Goal: Task Accomplishment & Management: Complete application form

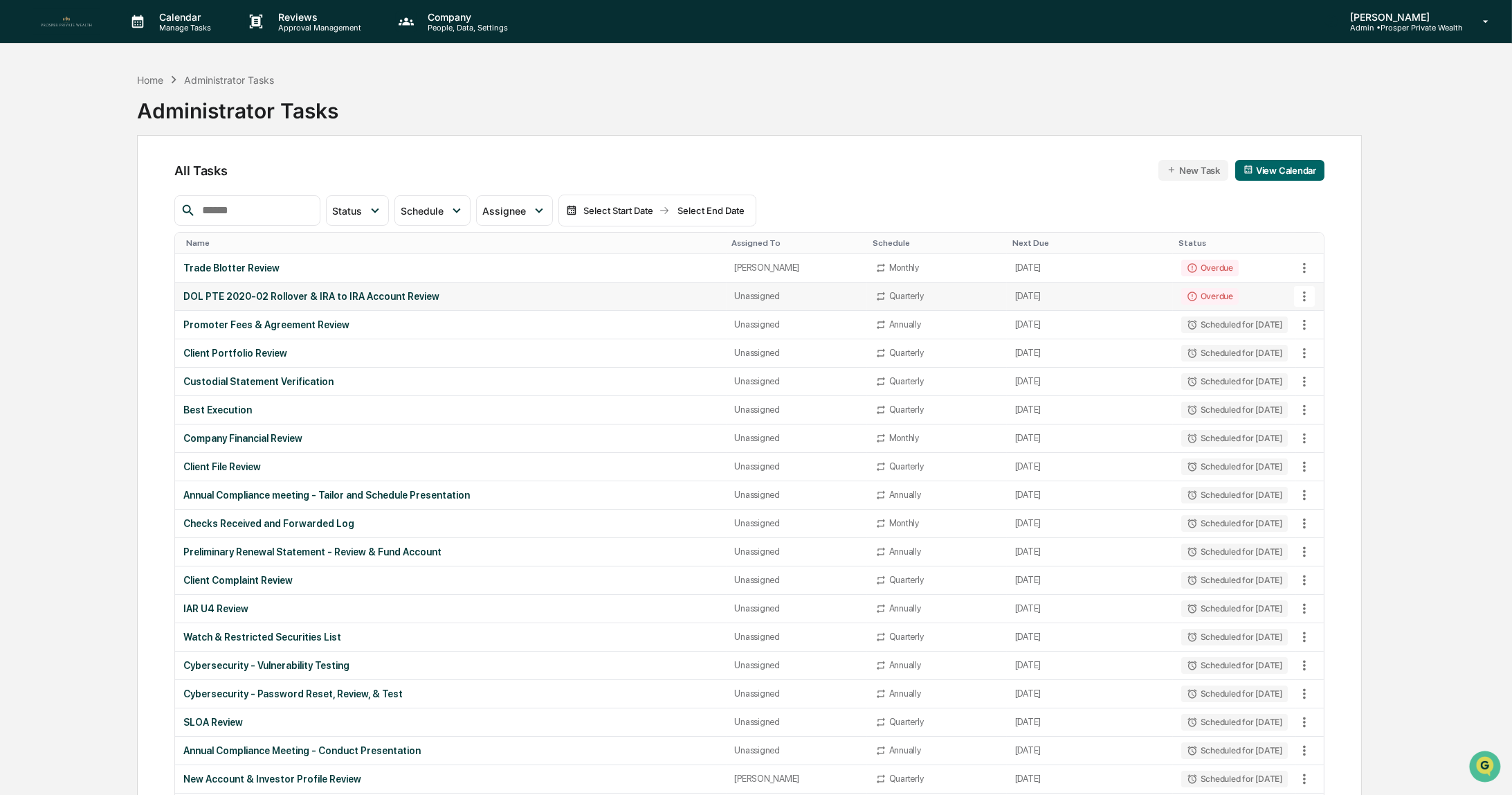
click at [268, 295] on div "DOL PTE 2020-02 Rollover & IRA to IRA Account Review" at bounding box center [450, 296] width 534 height 11
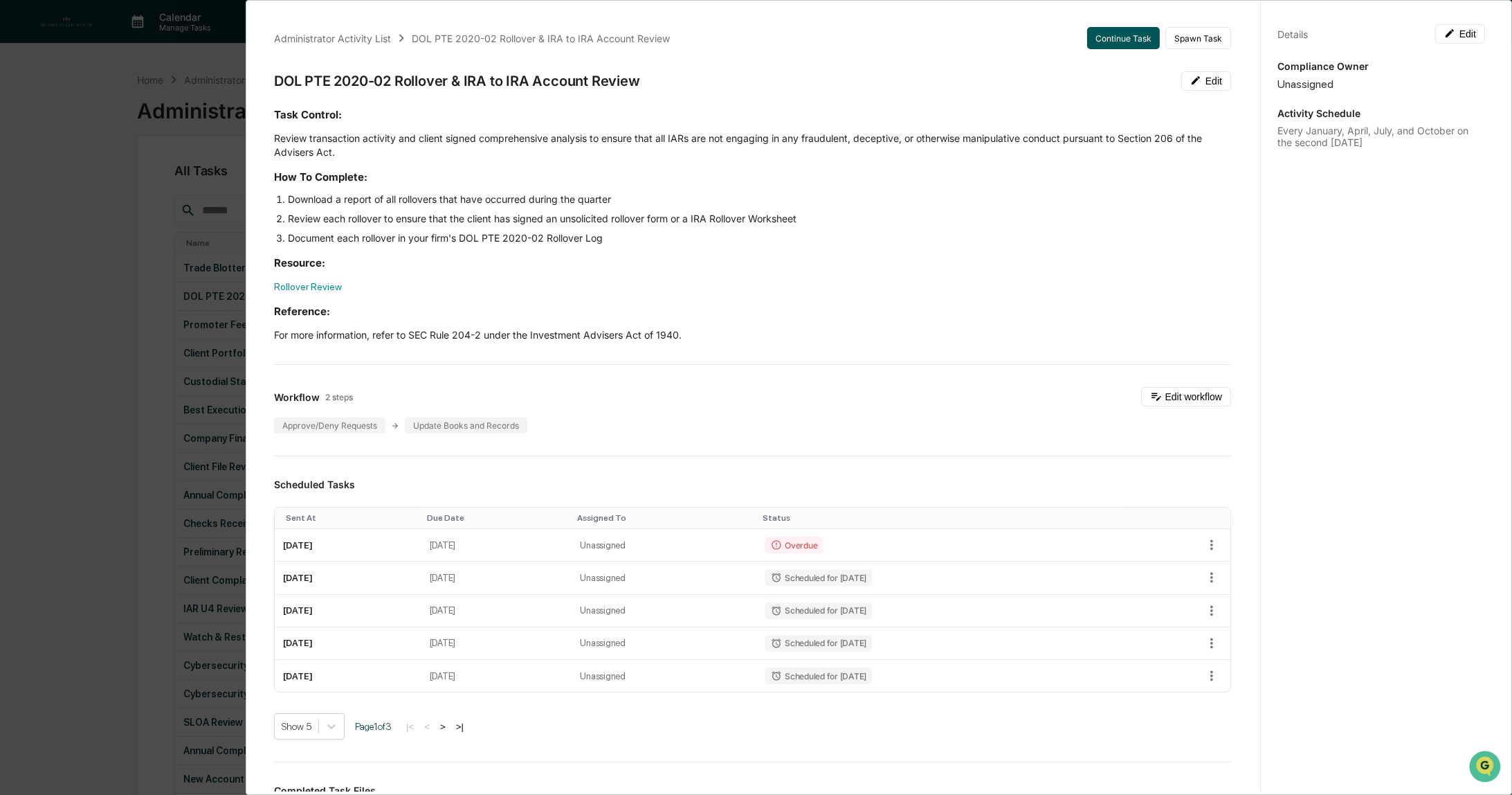
click at [1115, 37] on button "Continue Task" at bounding box center [1124, 38] width 73 height 22
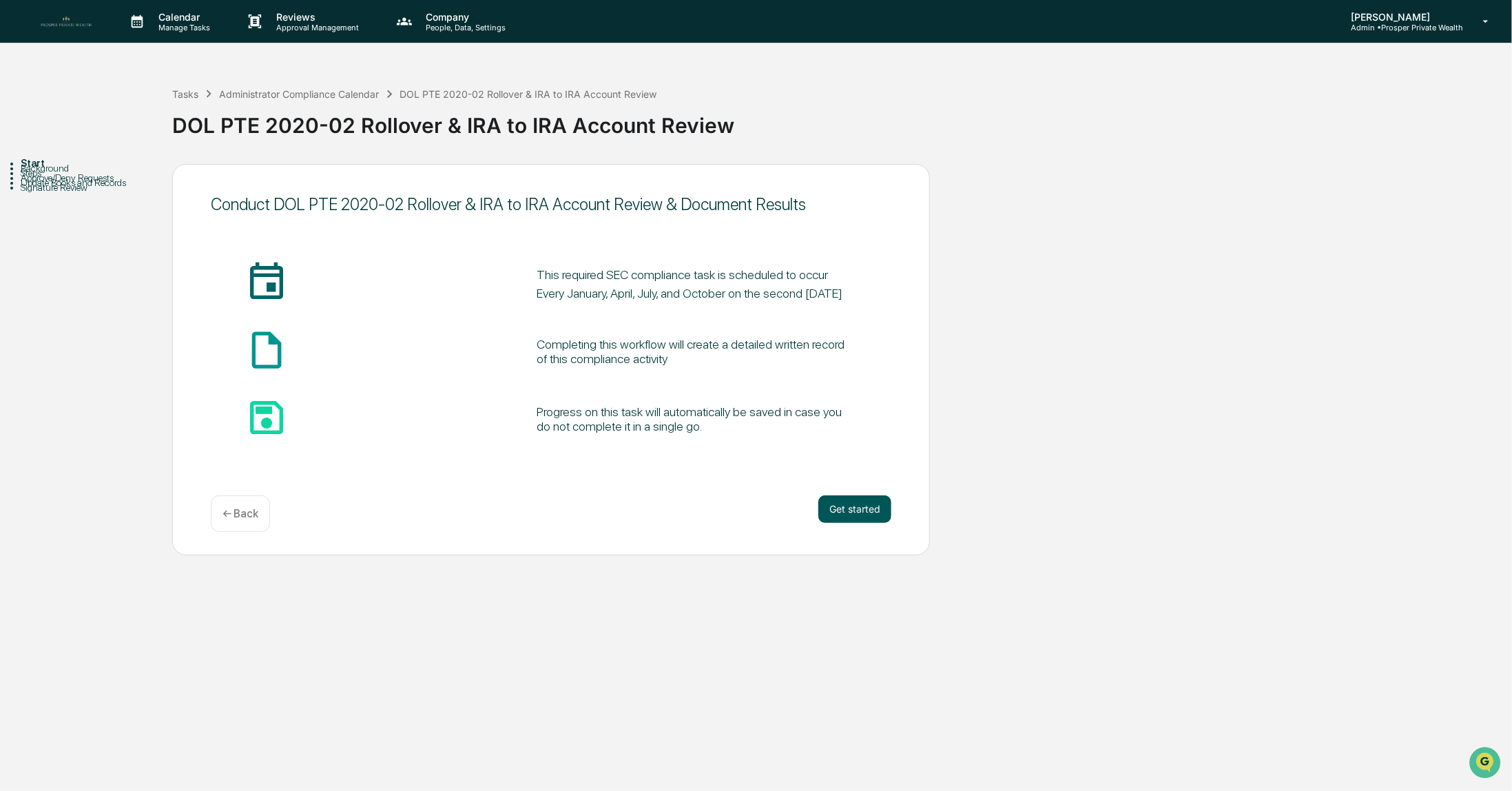
click at [847, 511] on button "Get started" at bounding box center [854, 509] width 73 height 28
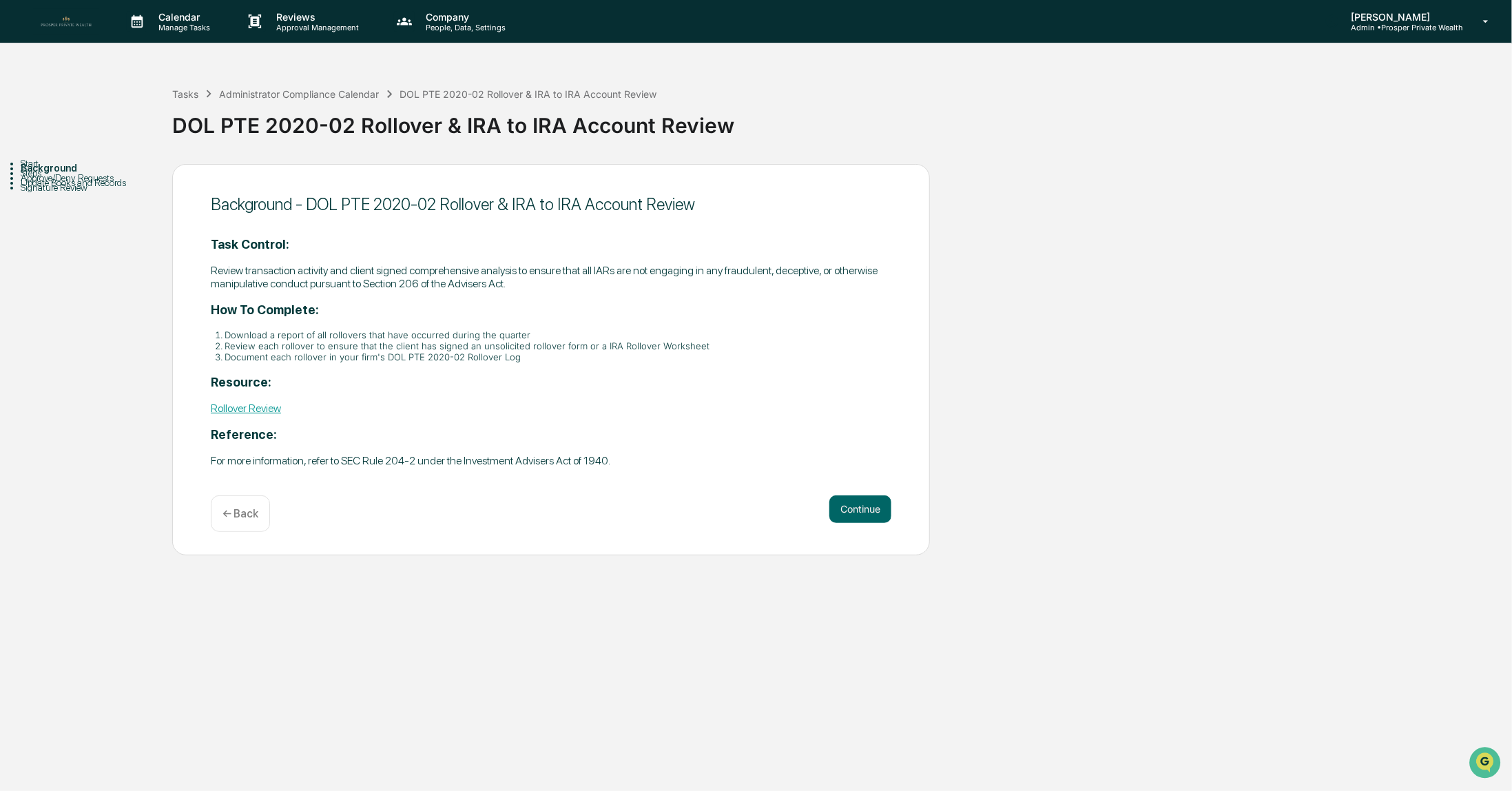
click at [847, 511] on button "Continue" at bounding box center [860, 509] width 62 height 28
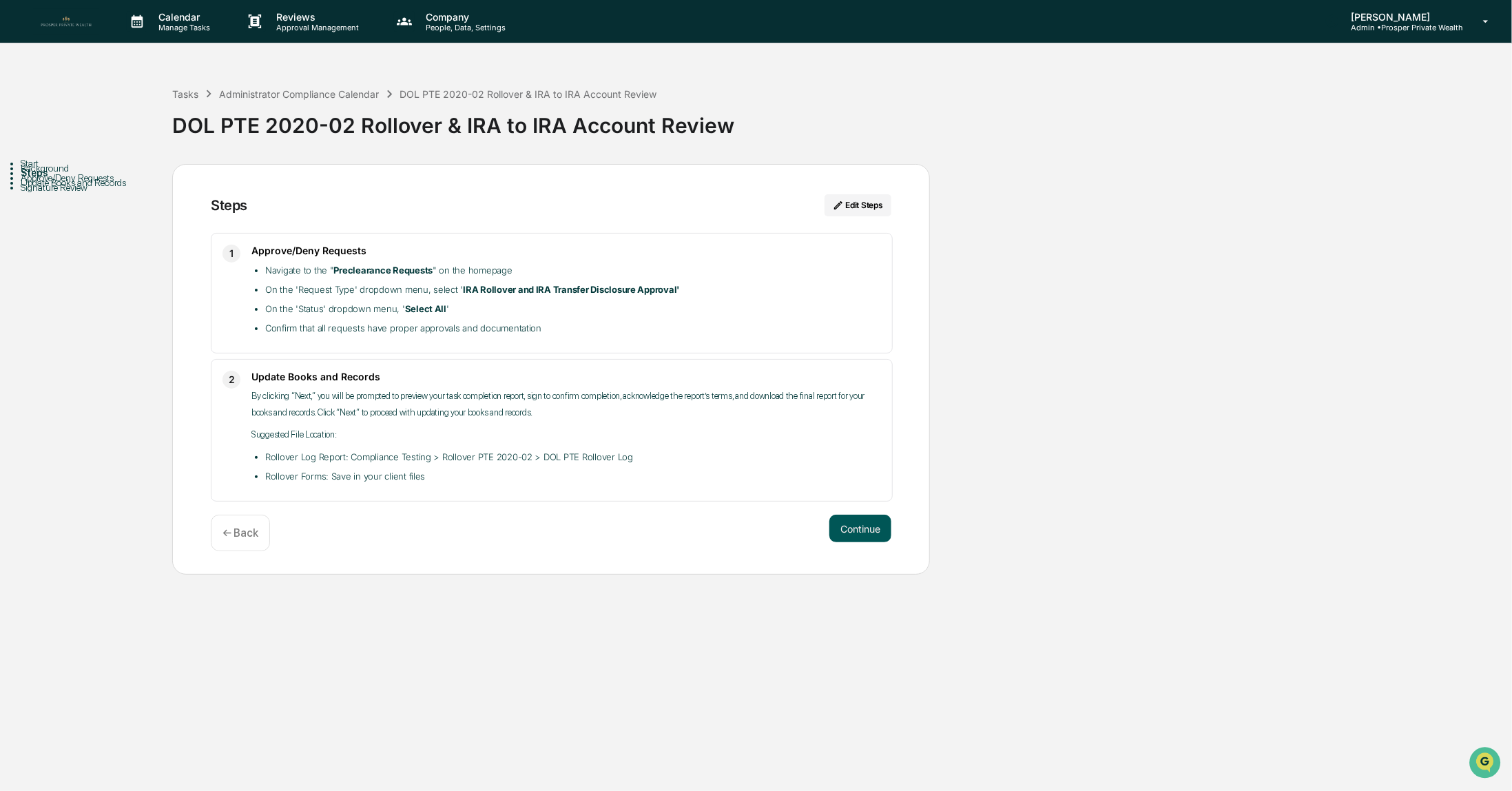
click at [855, 525] on button "Continue" at bounding box center [860, 529] width 62 height 28
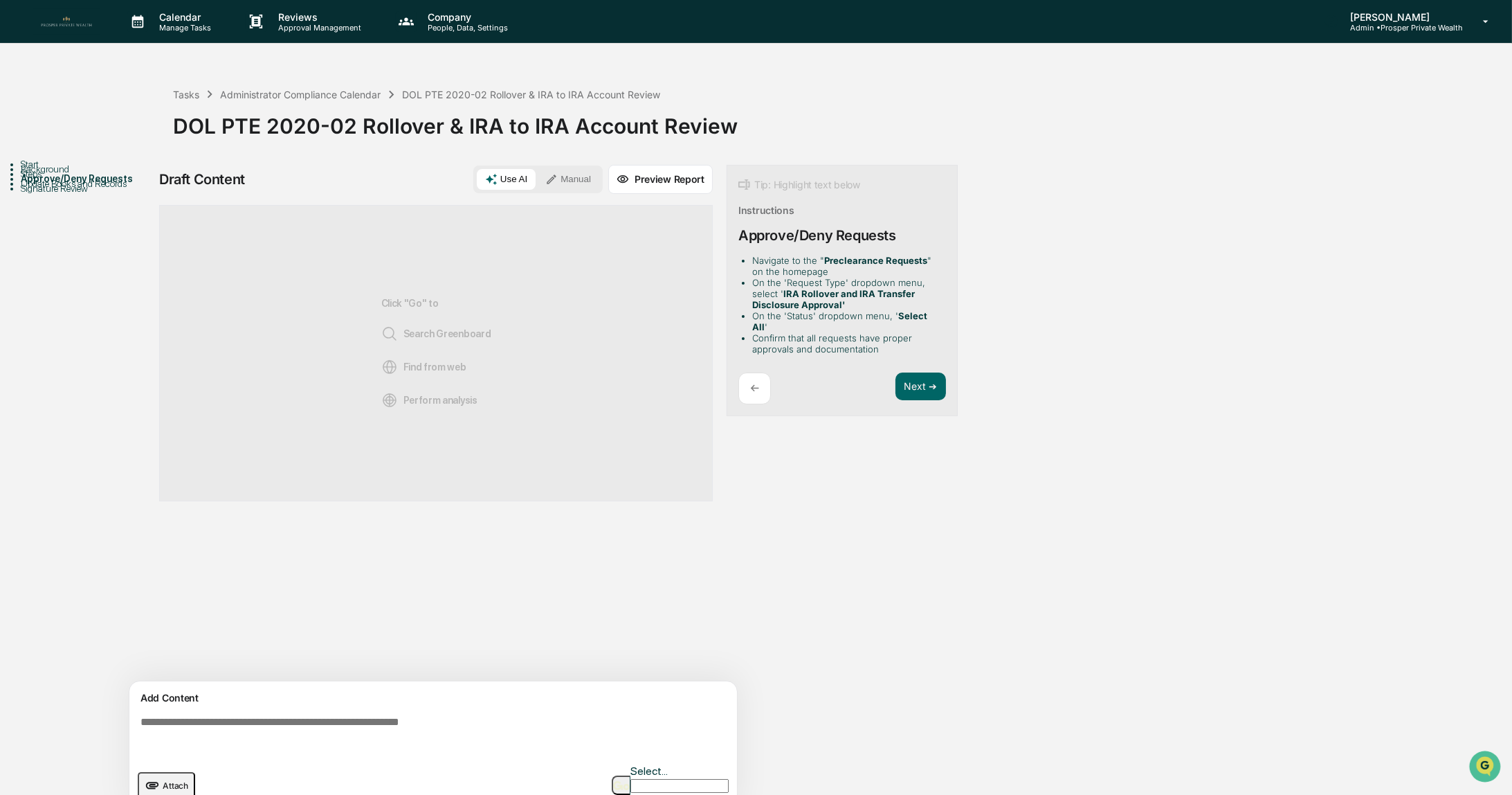
click at [574, 177] on button "Manual" at bounding box center [568, 179] width 62 height 21
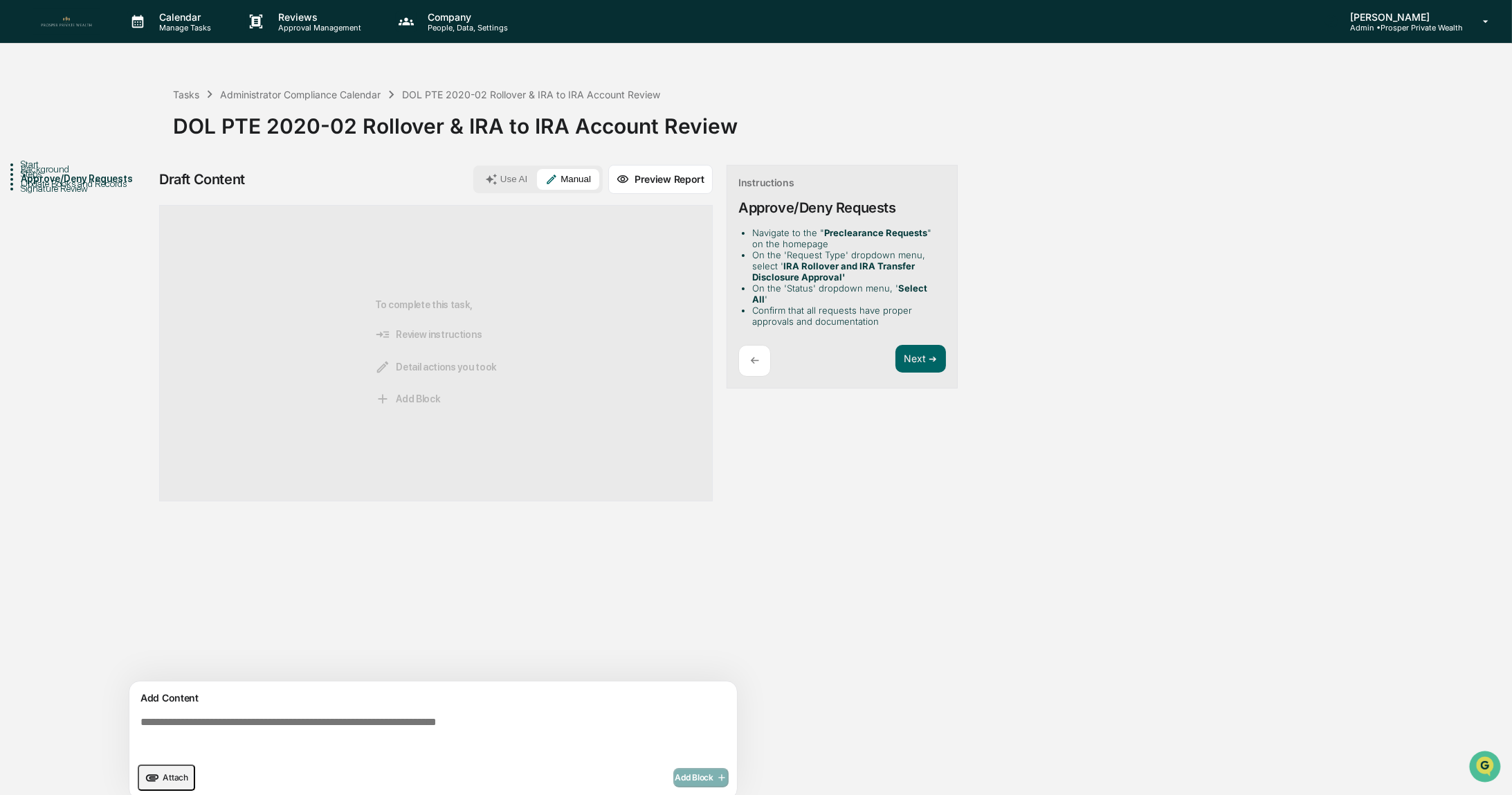
click at [295, 724] on textarea at bounding box center [435, 735] width 602 height 50
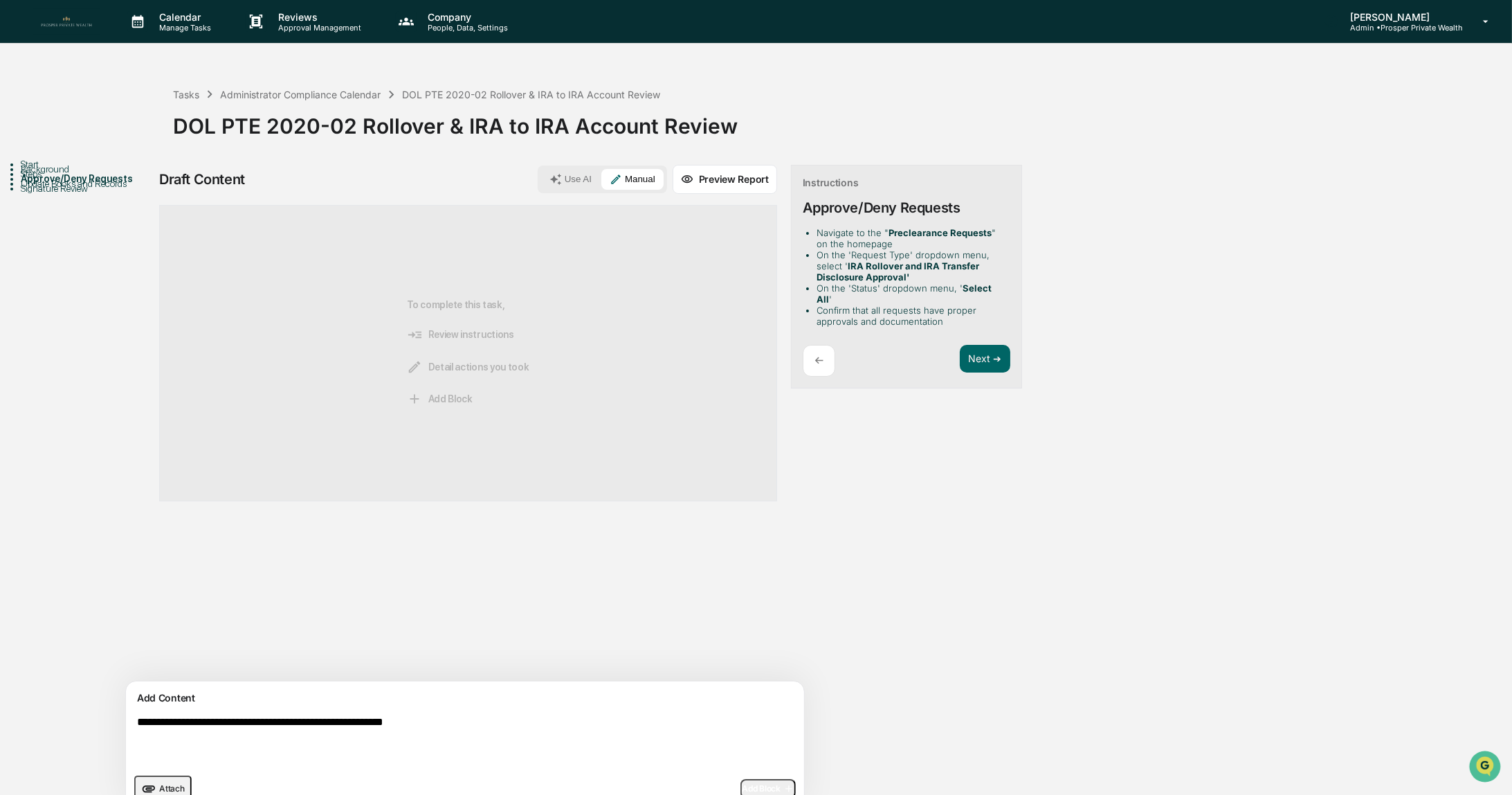
type textarea "**********"
click at [742, 790] on span "Add Block" at bounding box center [768, 788] width 53 height 11
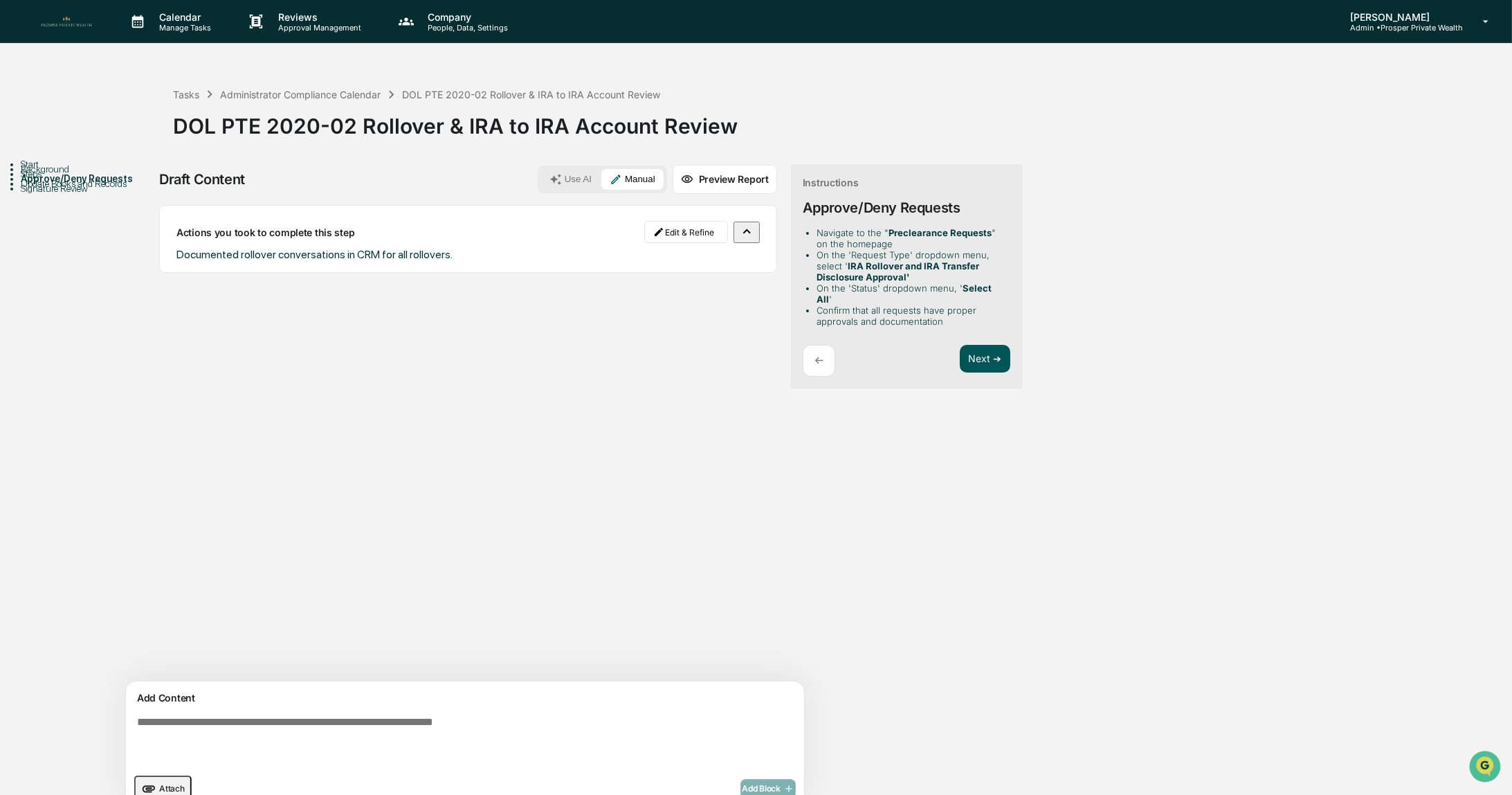
click at [960, 349] on button "Next ➔" at bounding box center [985, 359] width 51 height 28
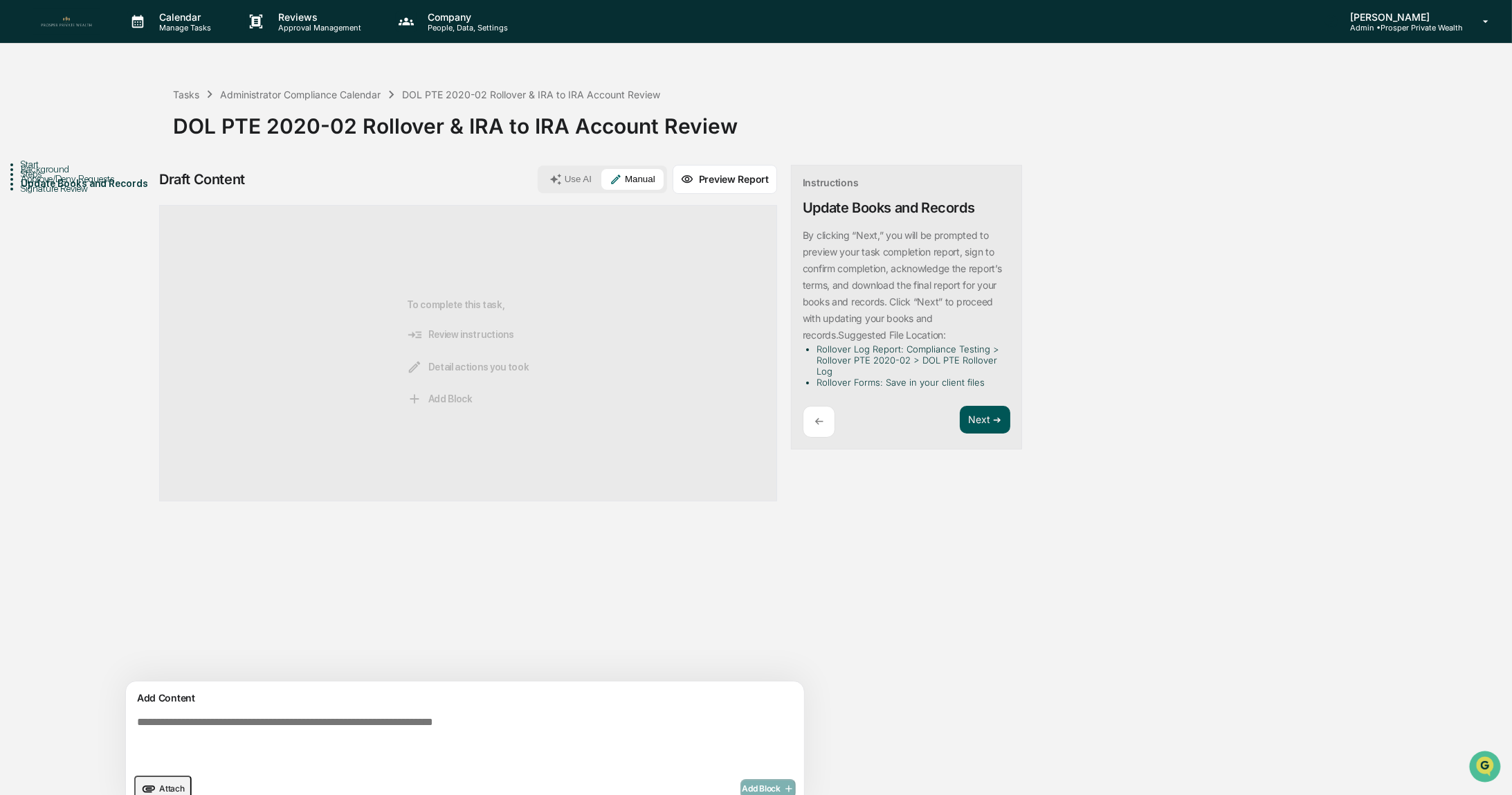
click at [960, 414] on button "Next ➔" at bounding box center [985, 419] width 51 height 28
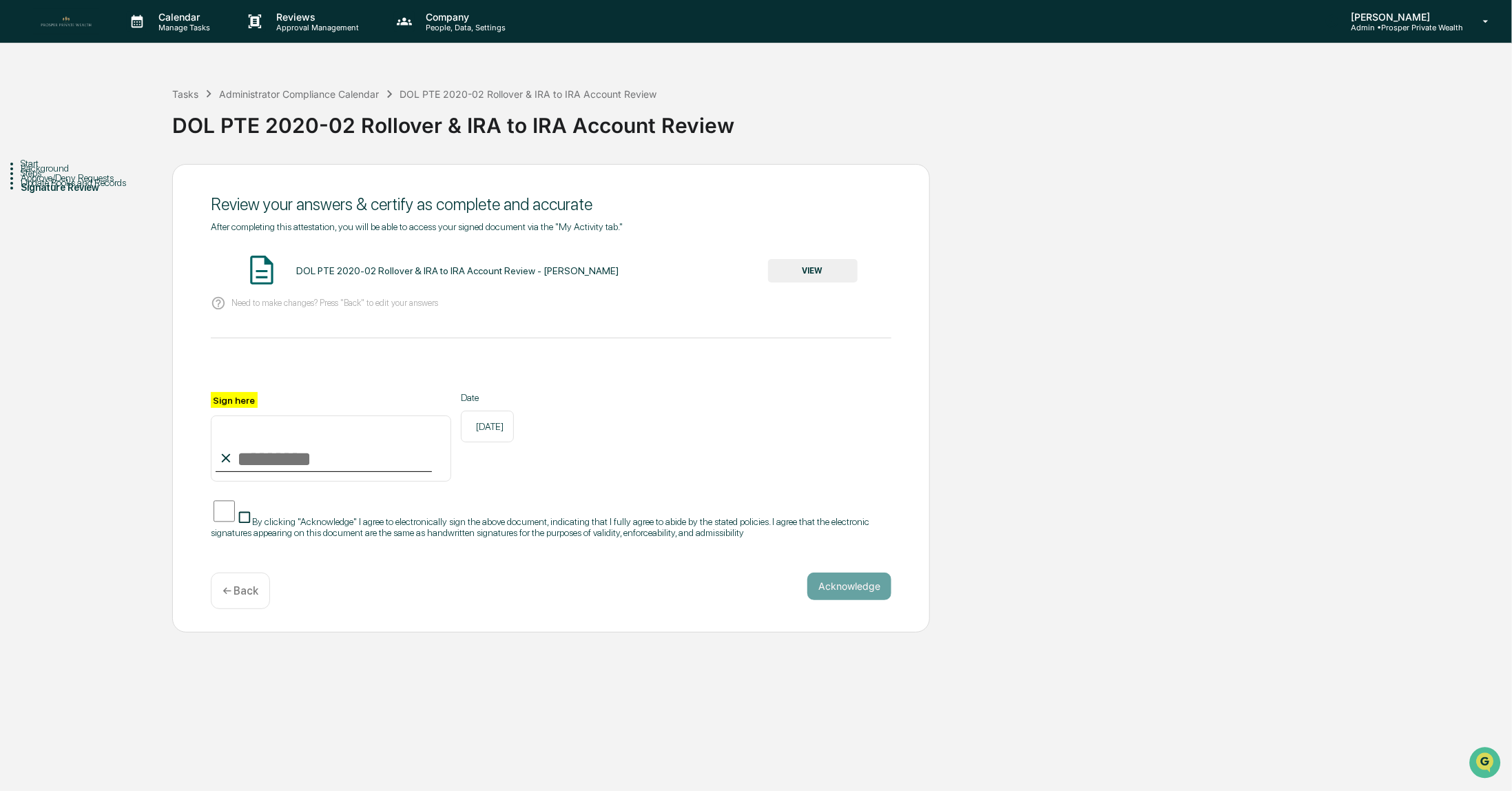
click at [832, 272] on button "VIEW" at bounding box center [813, 271] width 89 height 24
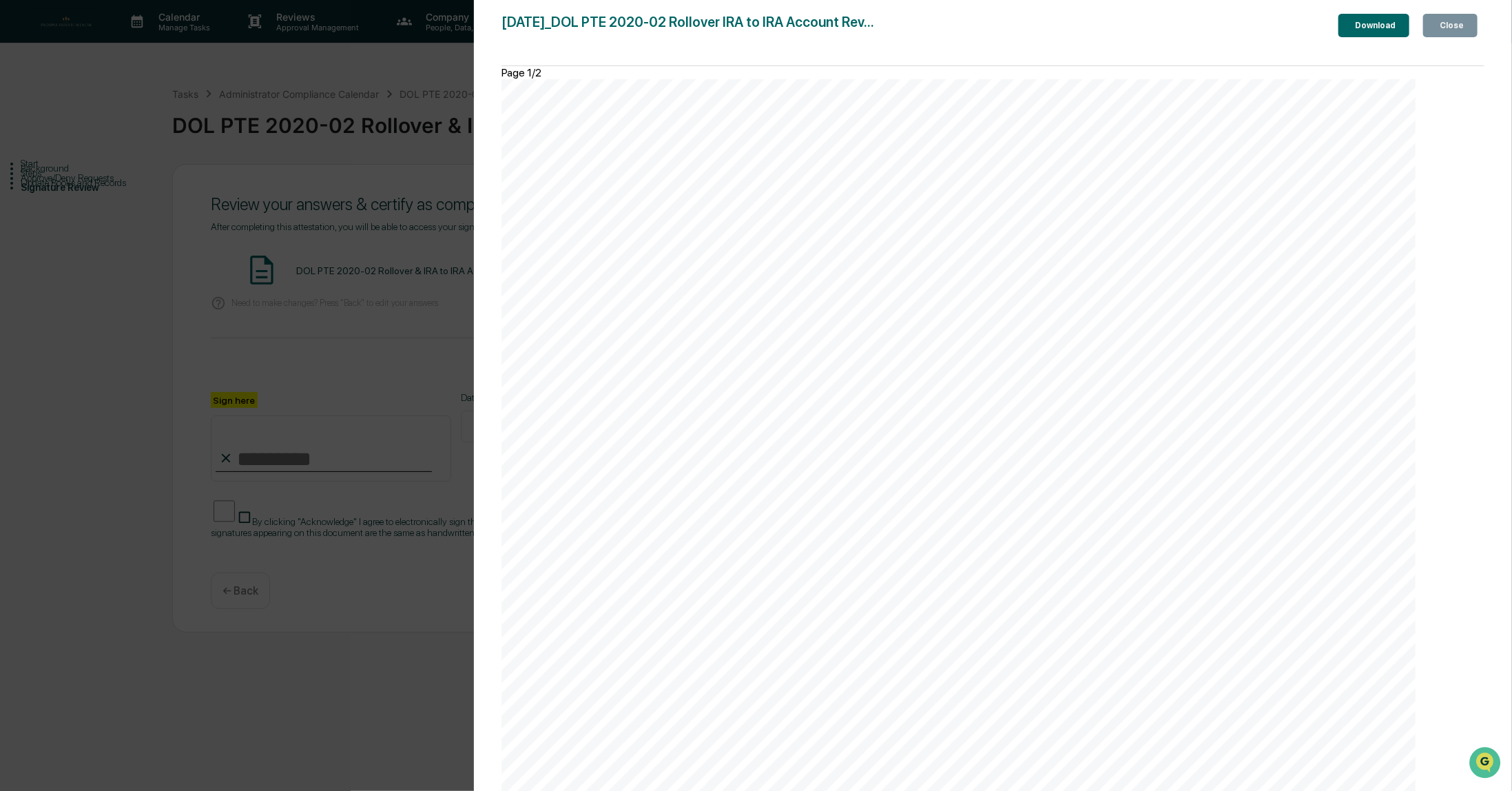
click at [1458, 30] on div "Close" at bounding box center [1450, 26] width 27 height 10
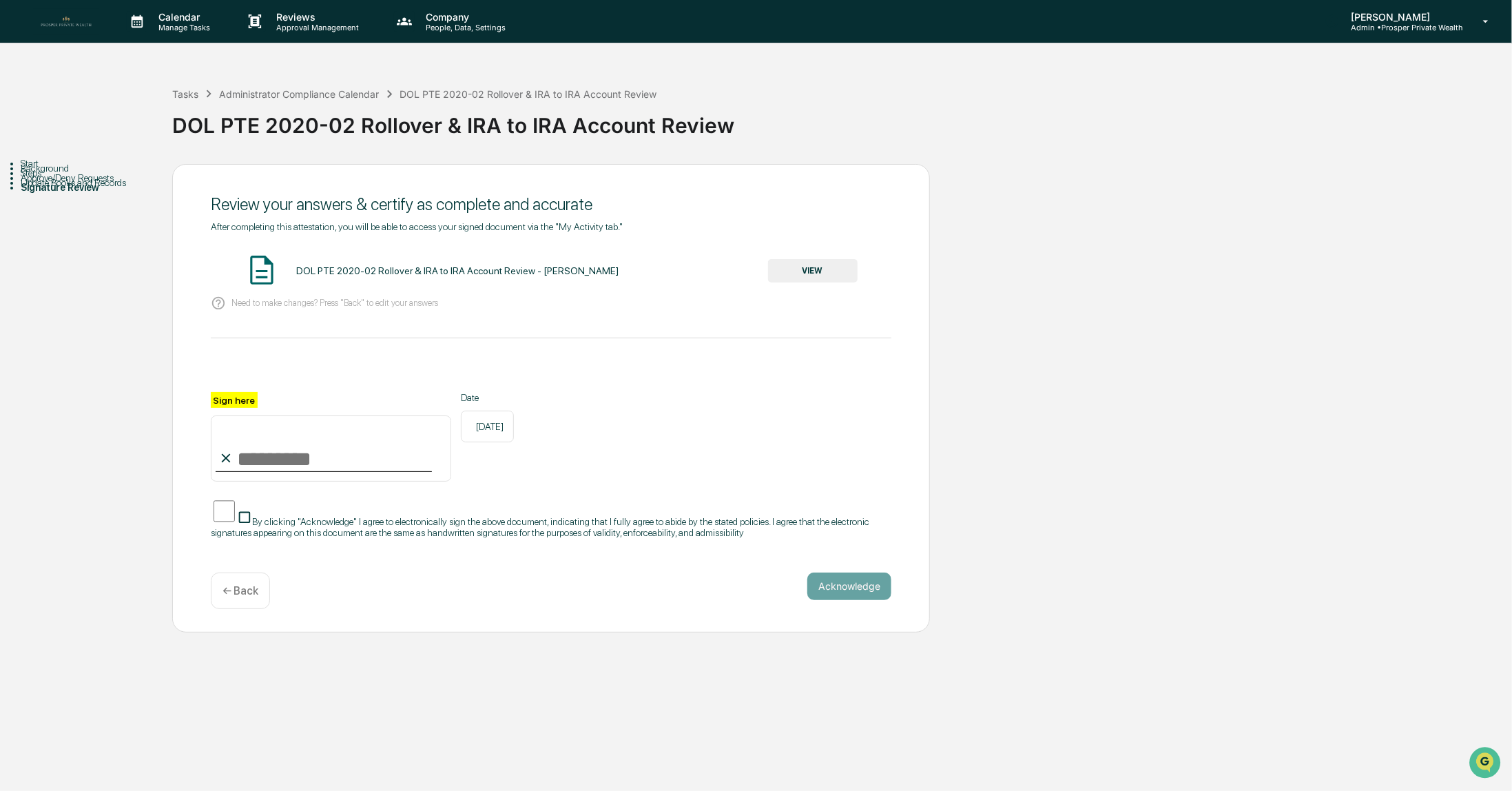
click at [264, 457] on input "Sign here" at bounding box center [331, 448] width 241 height 67
type input "**********"
click at [863, 593] on button "Acknowledge" at bounding box center [849, 586] width 84 height 28
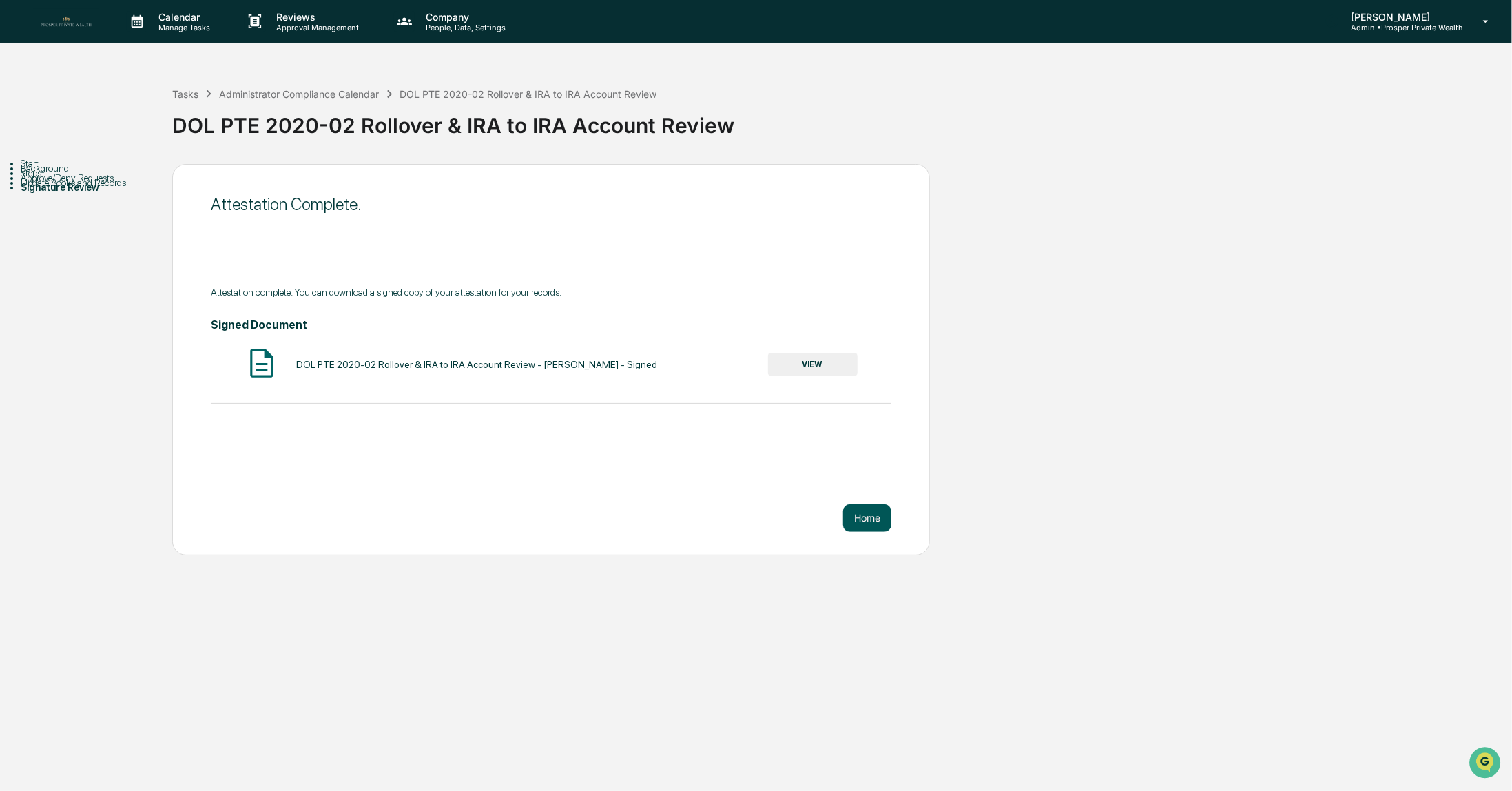
click at [872, 525] on button "Home" at bounding box center [867, 518] width 49 height 28
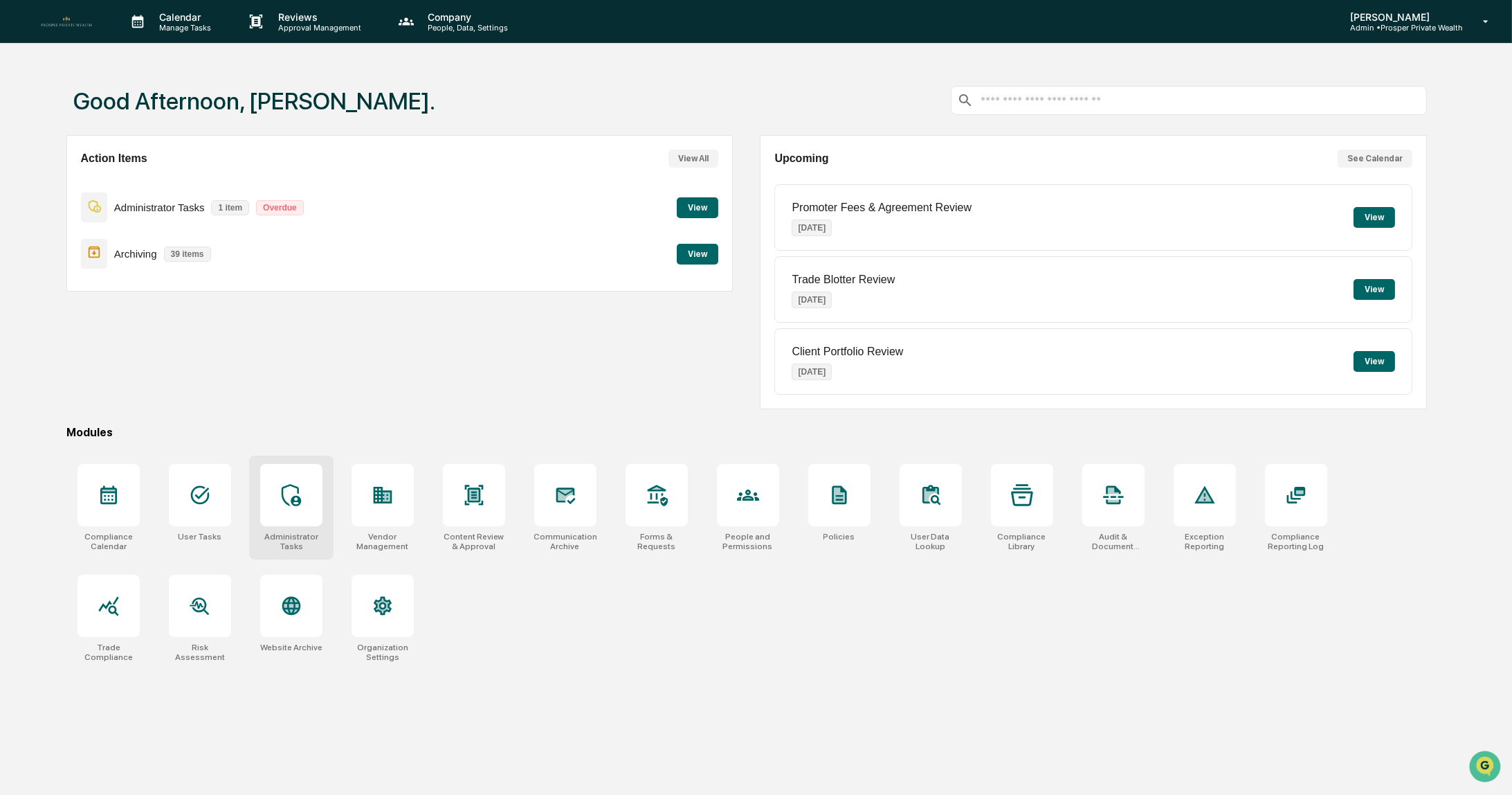
click at [283, 495] on icon at bounding box center [290, 494] width 19 height 22
